Goal: Task Accomplishment & Management: Complete application form

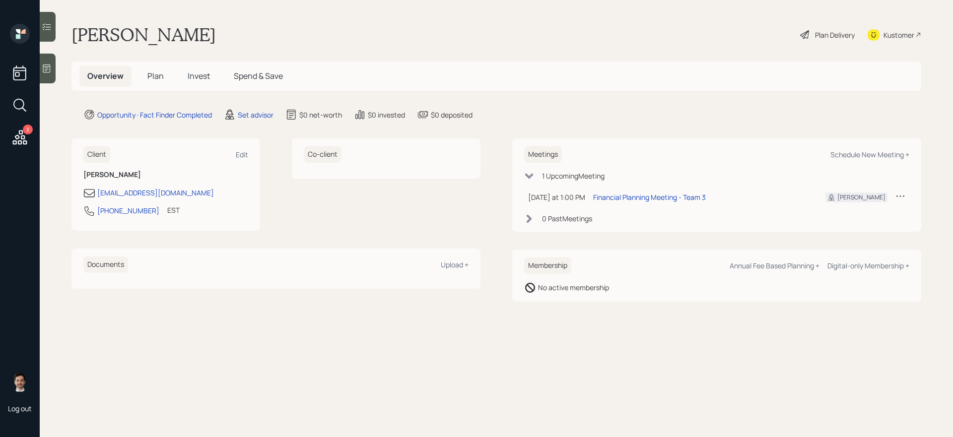
click at [156, 71] on span "Plan" at bounding box center [155, 75] width 16 height 11
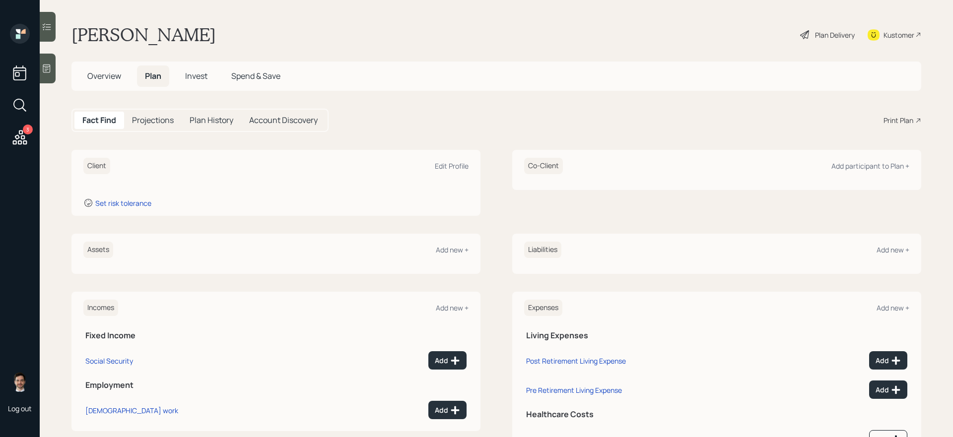
click at [488, 265] on div "Assets Add new + Liabilities Add new +" at bounding box center [495, 254] width 849 height 40
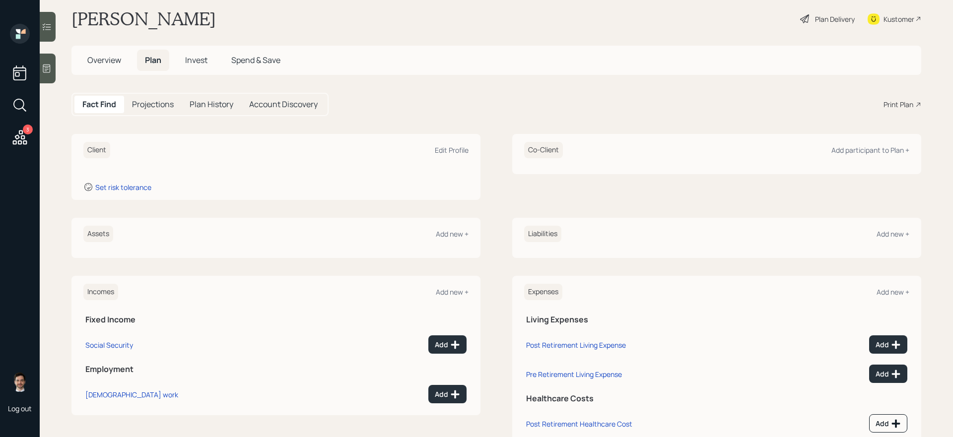
scroll to position [20, 0]
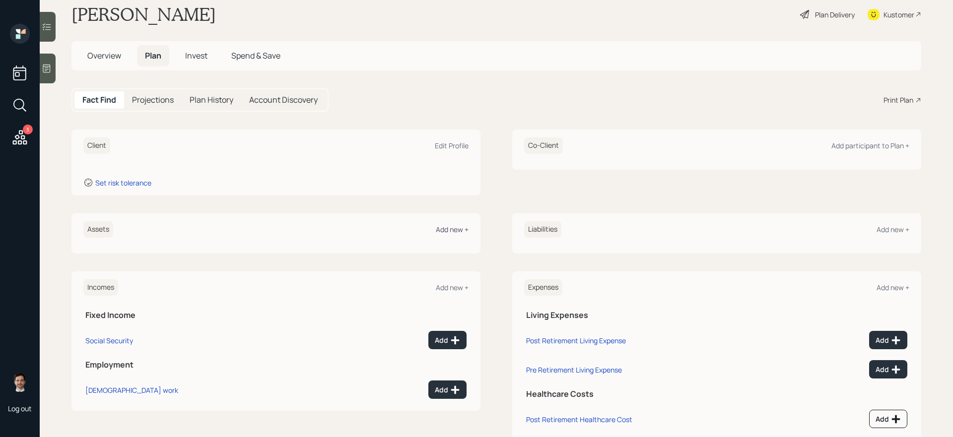
click at [452, 229] on div "Add new +" at bounding box center [452, 229] width 33 height 9
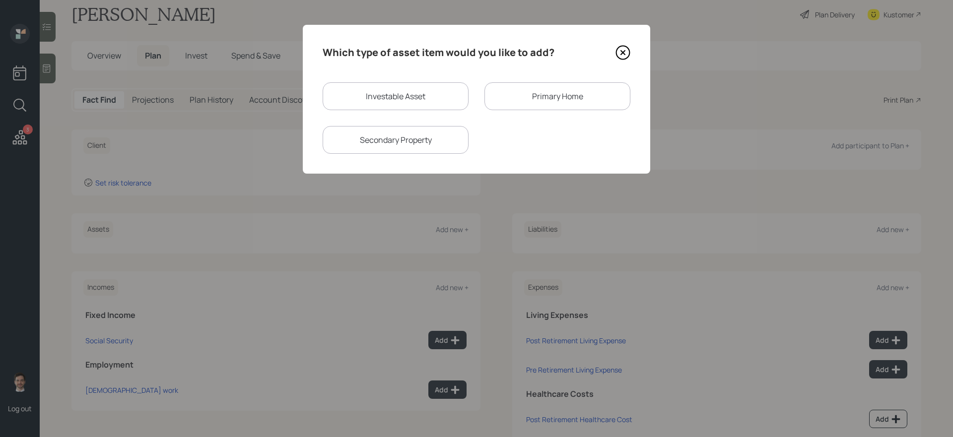
click at [428, 95] on div "Investable Asset" at bounding box center [395, 96] width 146 height 28
select select "taxable"
select select "balanced"
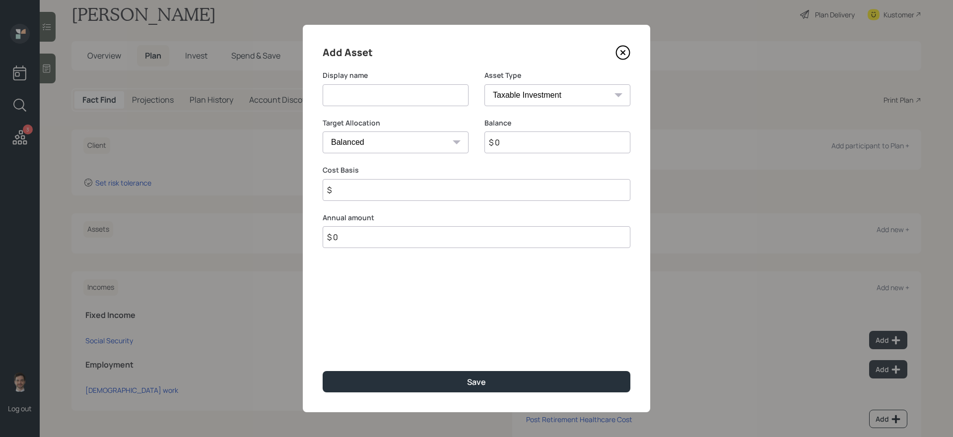
click at [416, 102] on input at bounding box center [395, 95] width 146 height 22
type input "Savings"
type input "$ 100,000"
click at [322, 371] on button "Save" at bounding box center [476, 381] width 308 height 21
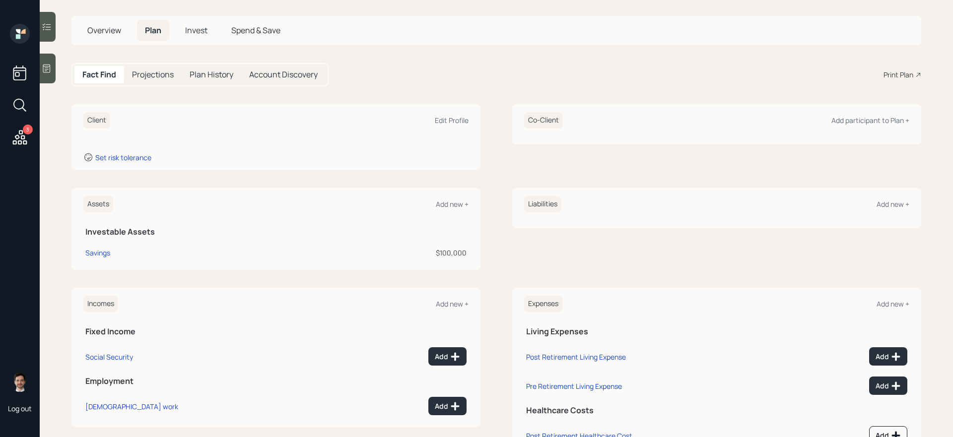
scroll to position [48, 0]
click at [443, 401] on div "Add" at bounding box center [447, 404] width 25 height 10
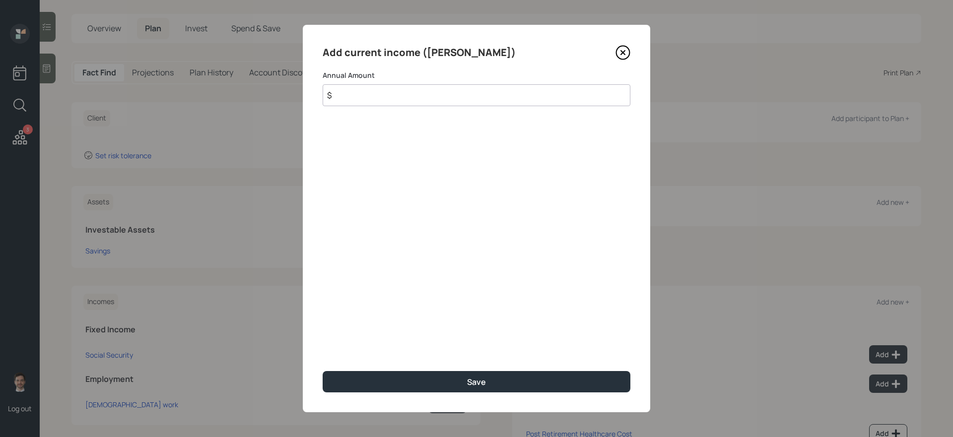
click at [428, 98] on input "$" at bounding box center [476, 95] width 308 height 22
type input "$ 90,000"
click at [322, 371] on button "Save" at bounding box center [476, 381] width 308 height 21
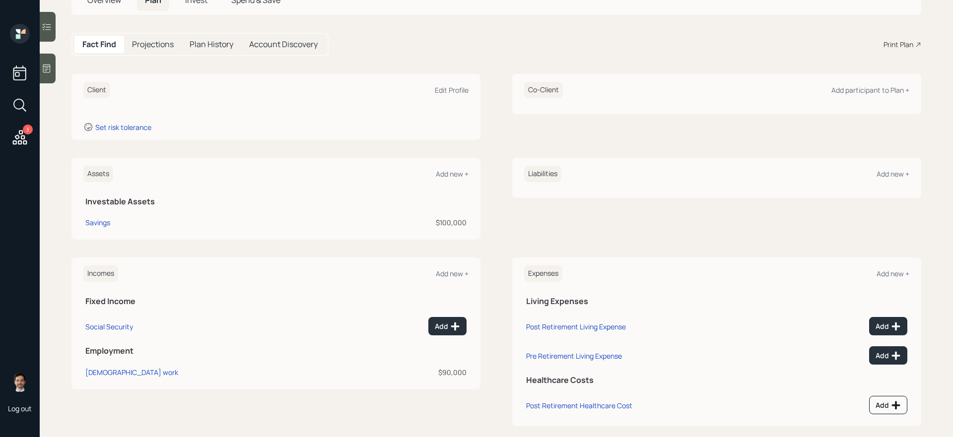
scroll to position [79, 0]
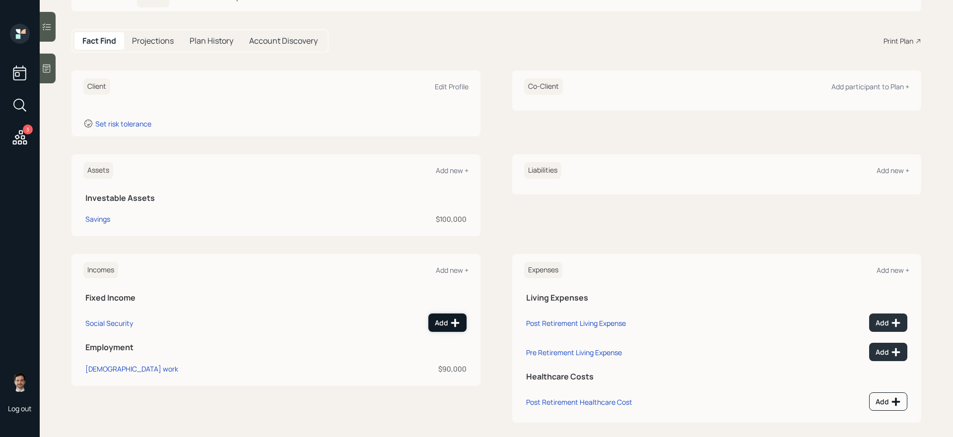
click at [447, 322] on div "Add" at bounding box center [447, 323] width 25 height 10
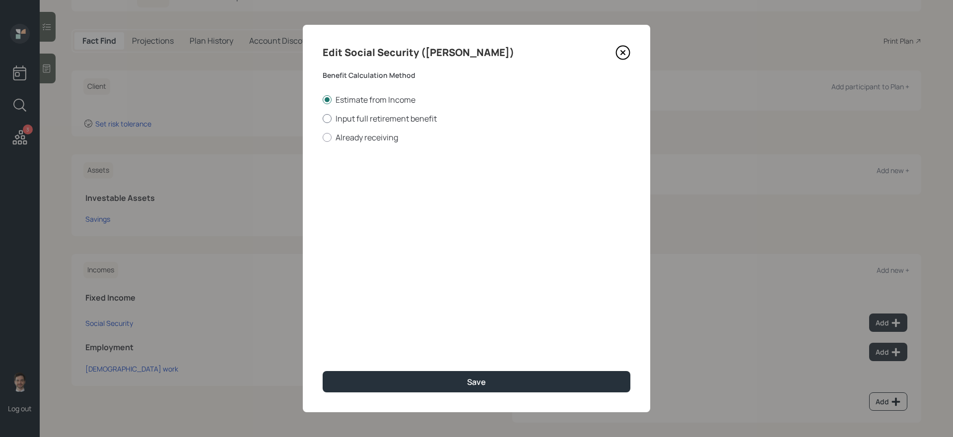
click at [363, 121] on label "Input full retirement benefit" at bounding box center [476, 118] width 308 height 11
click at [322, 119] on input "Input full retirement benefit" at bounding box center [322, 118] width 0 height 0
radio input "true"
click at [367, 182] on input "$" at bounding box center [476, 179] width 308 height 22
type input "$ 2,600"
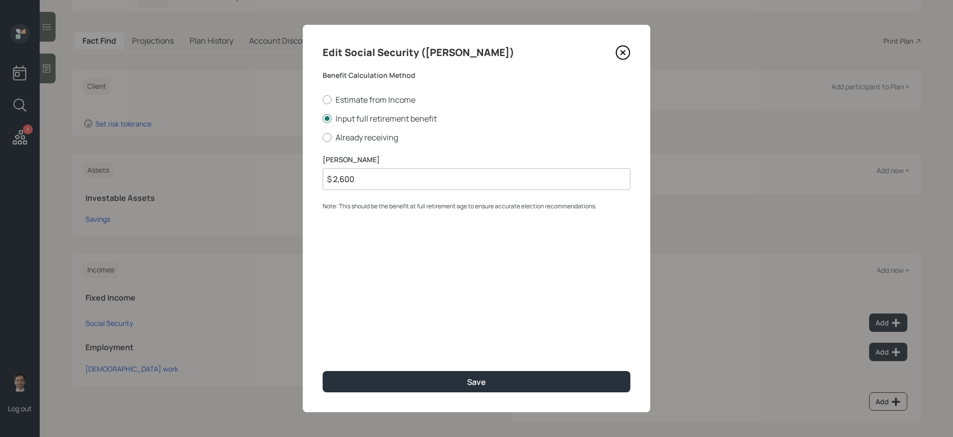
click at [322, 371] on button "Save" at bounding box center [476, 381] width 308 height 21
